Goal: Transaction & Acquisition: Purchase product/service

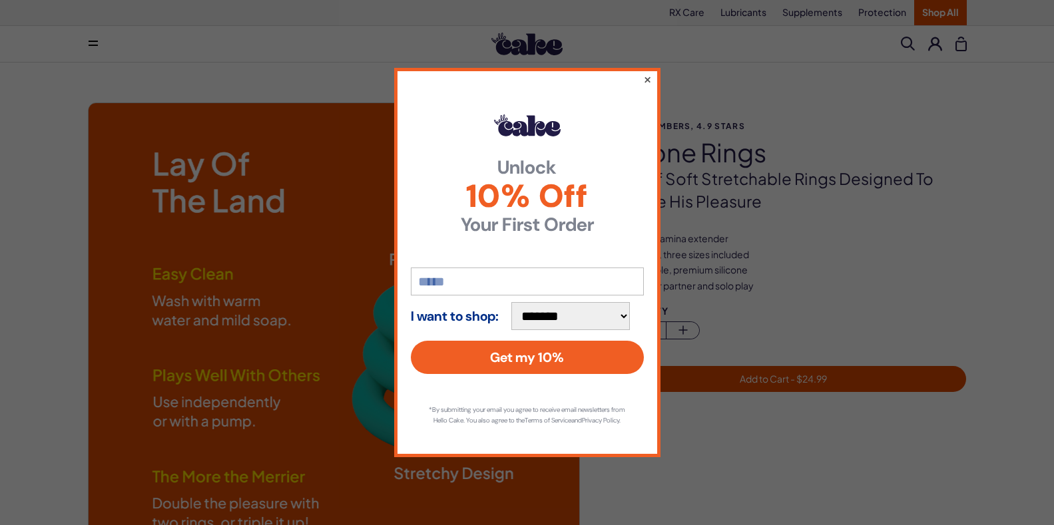
click at [647, 75] on button "×" at bounding box center [647, 79] width 9 height 16
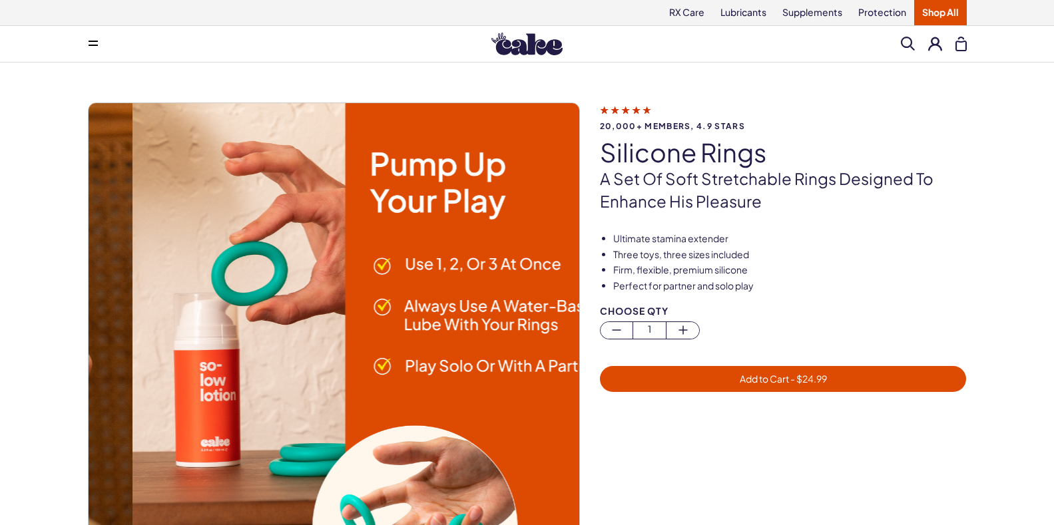
drag, startPoint x: 102, startPoint y: 47, endPoint x: 93, endPoint y: 49, distance: 8.8
click at [98, 46] on icon at bounding box center [93, 45] width 9 height 1
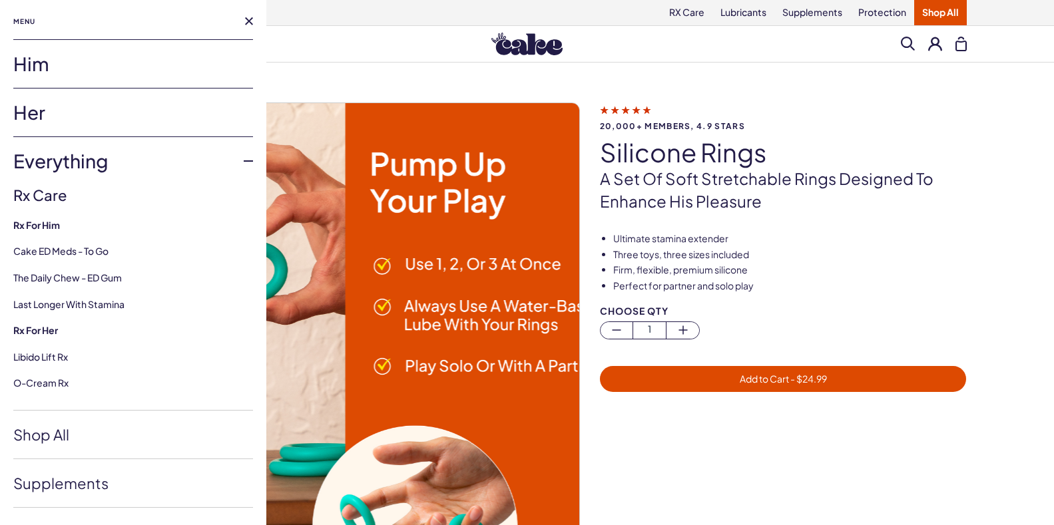
click at [39, 78] on link "Him" at bounding box center [133, 64] width 240 height 48
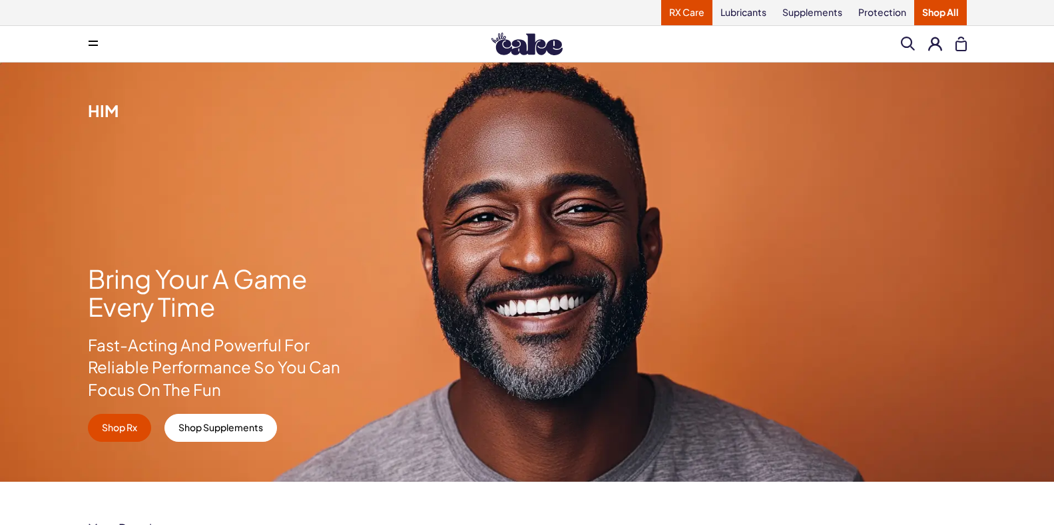
click at [662, 13] on link "RX Care" at bounding box center [686, 12] width 51 height 25
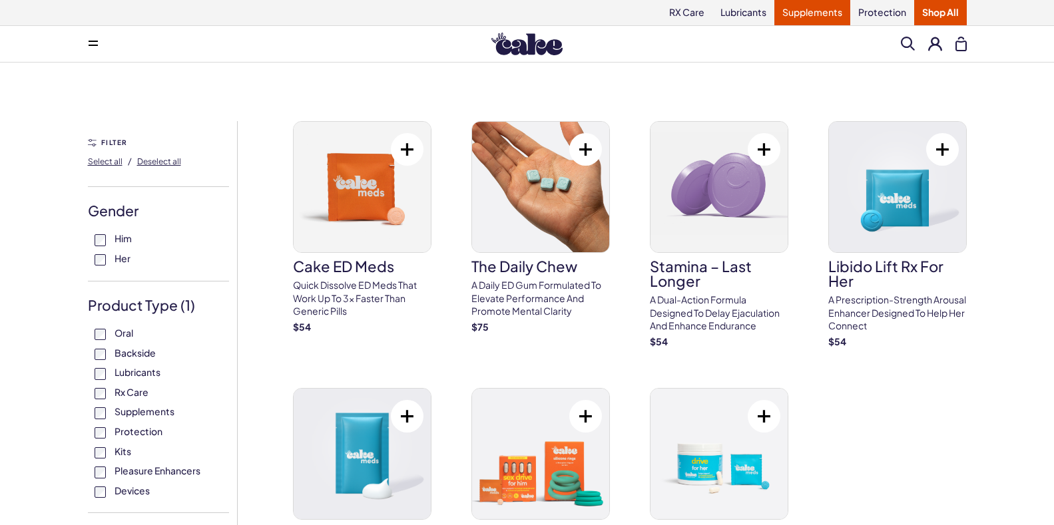
click at [793, 9] on link "Supplements" at bounding box center [812, 12] width 76 height 25
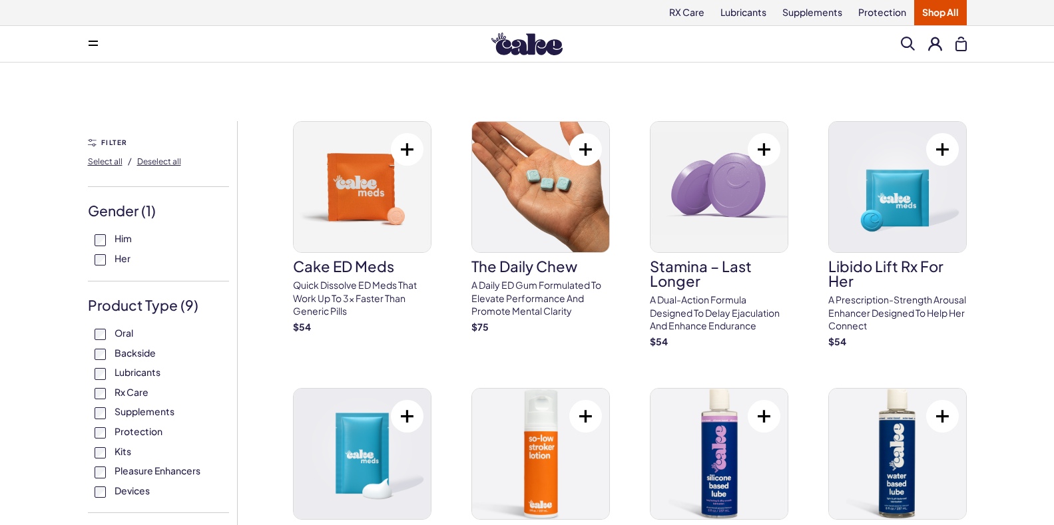
scroll to position [66, 0]
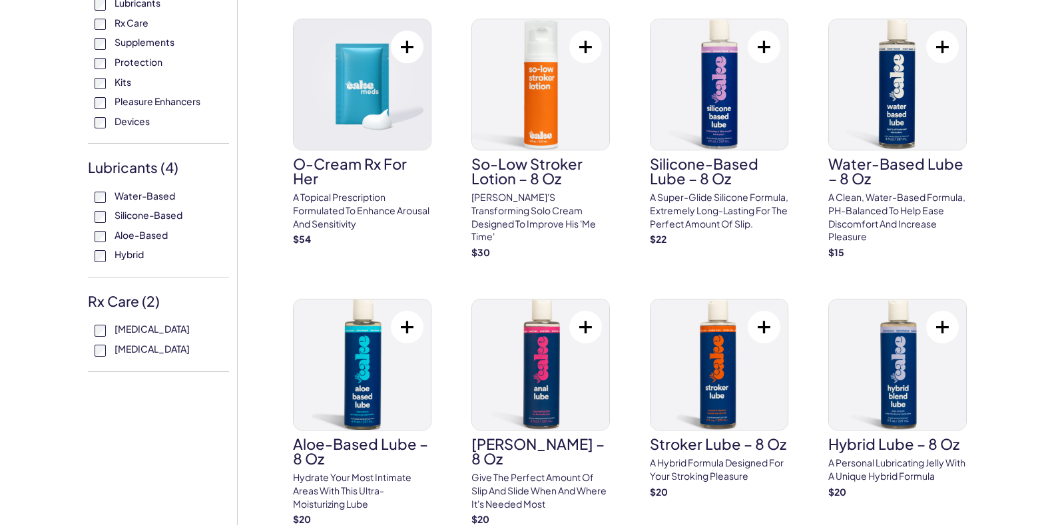
scroll to position [446, 0]
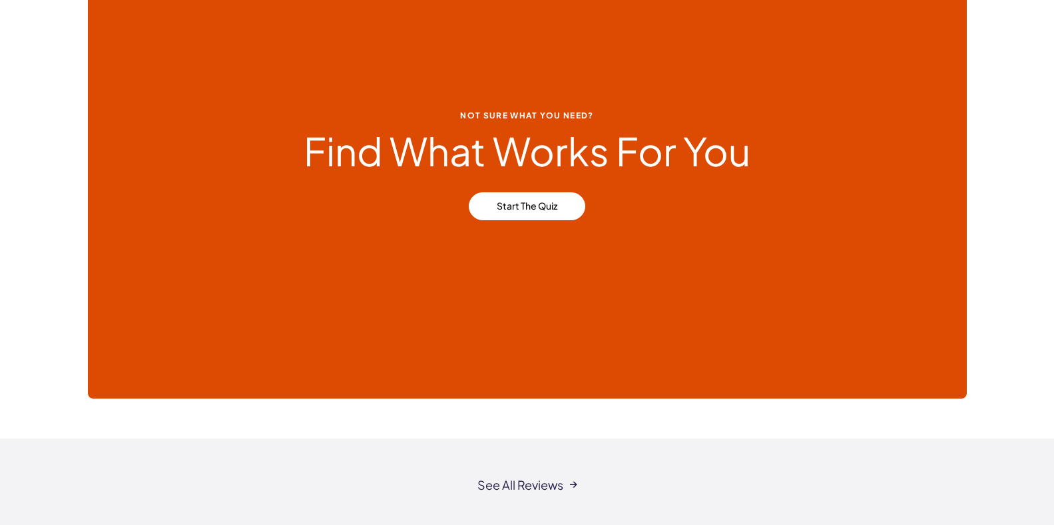
scroll to position [5066, 0]
